Goal: Contribute content: Contribute content

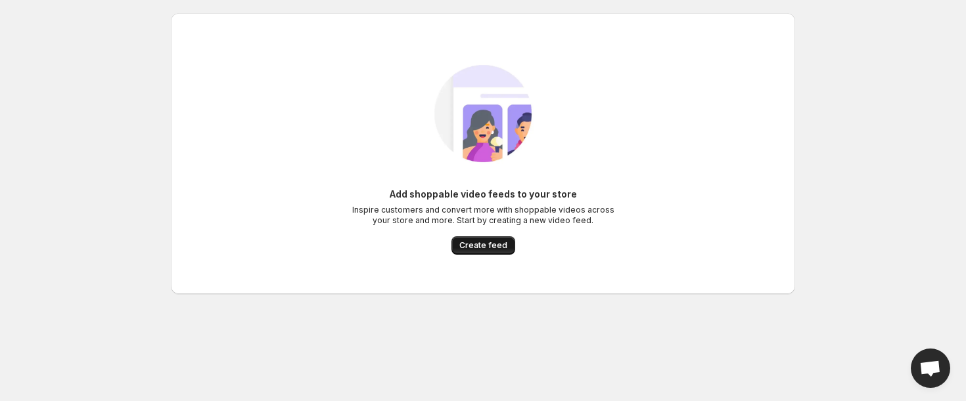
click at [482, 247] on span "Create feed" at bounding box center [483, 245] width 48 height 11
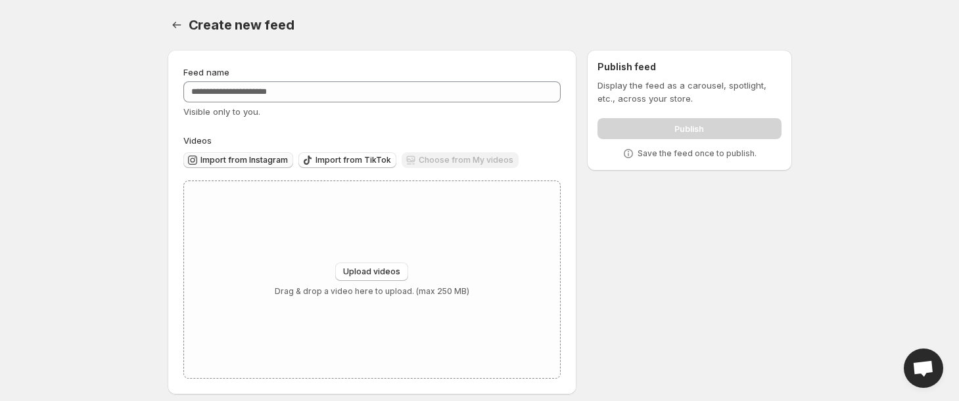
click at [251, 164] on span "Import from Instagram" at bounding box center [243, 160] width 87 height 11
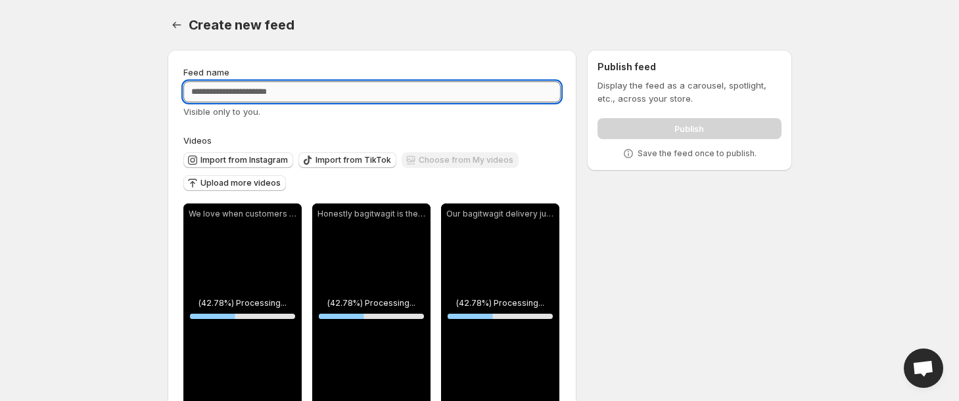
click at [323, 93] on input "Feed name" at bounding box center [372, 91] width 378 height 21
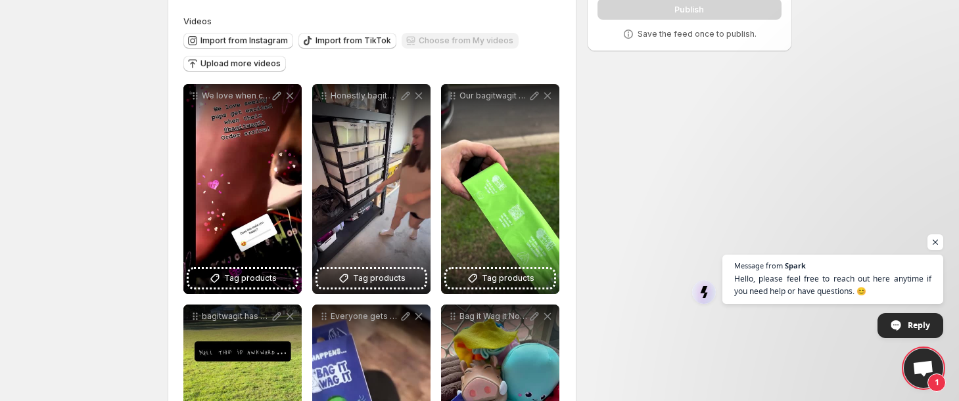
scroll to position [93, 0]
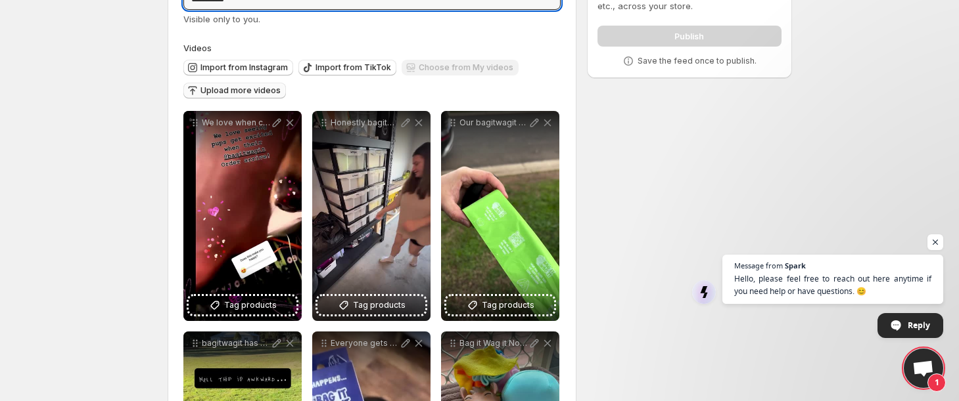
type input "**********"
click at [240, 90] on span "Upload more videos" at bounding box center [240, 90] width 80 height 11
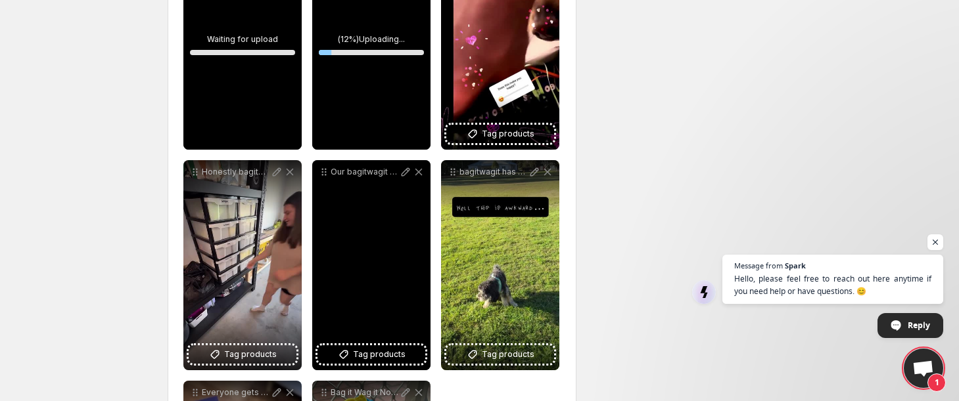
scroll to position [254, 0]
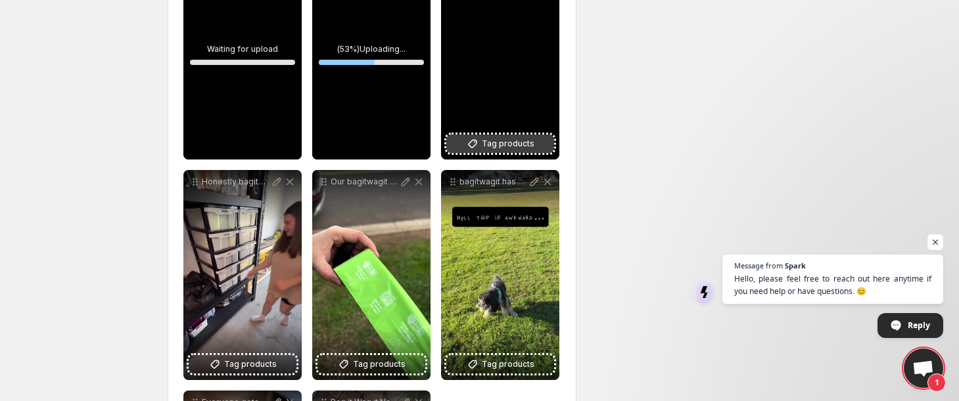
click at [494, 148] on span "Tag products" at bounding box center [508, 143] width 53 height 13
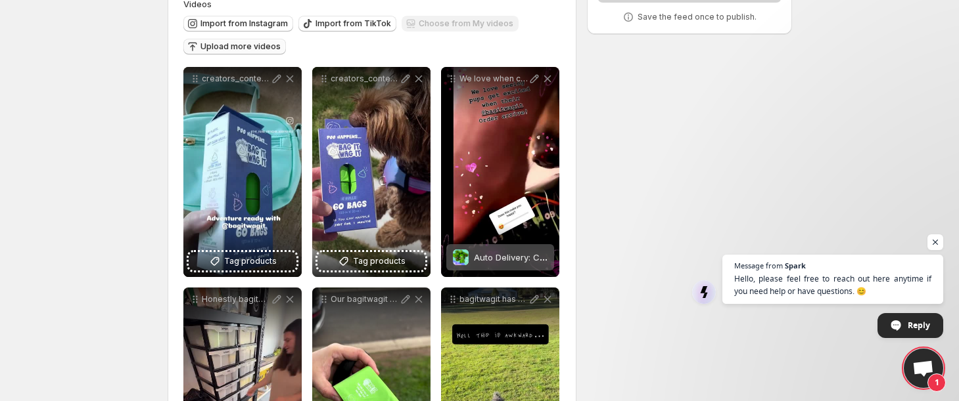
scroll to position [130, 0]
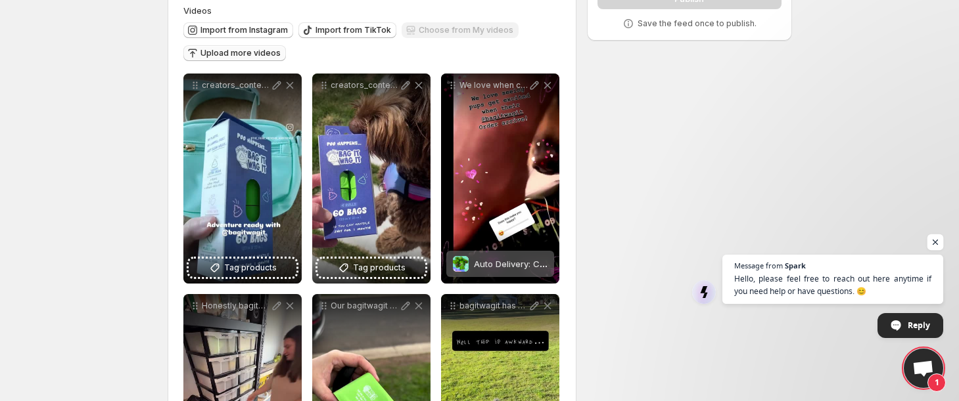
click at [934, 244] on span "Open chat" at bounding box center [935, 243] width 16 height 16
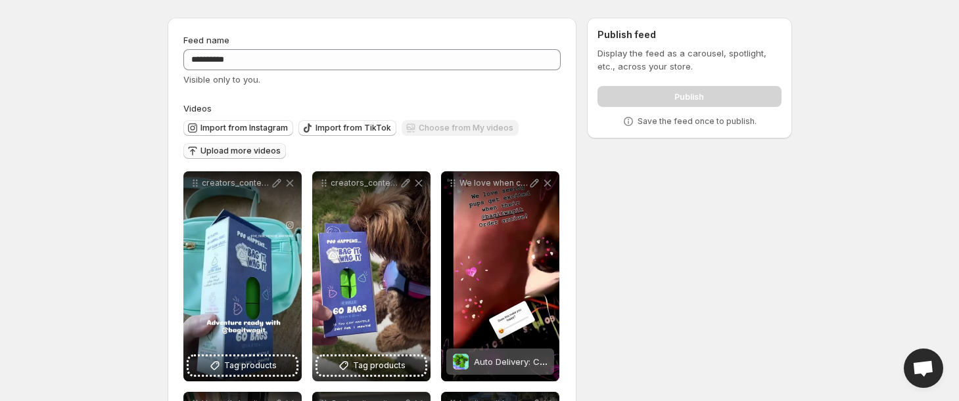
scroll to position [0, 0]
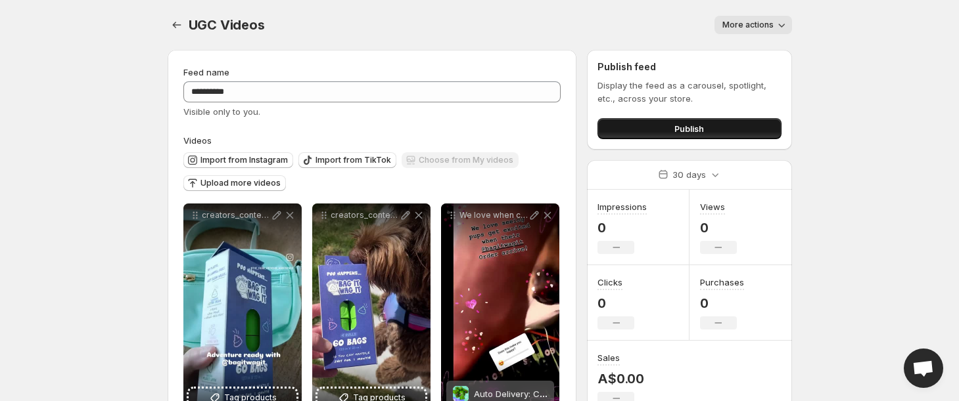
click at [658, 127] on button "Publish" at bounding box center [688, 128] width 183 height 21
